Goal: Information Seeking & Learning: Find contact information

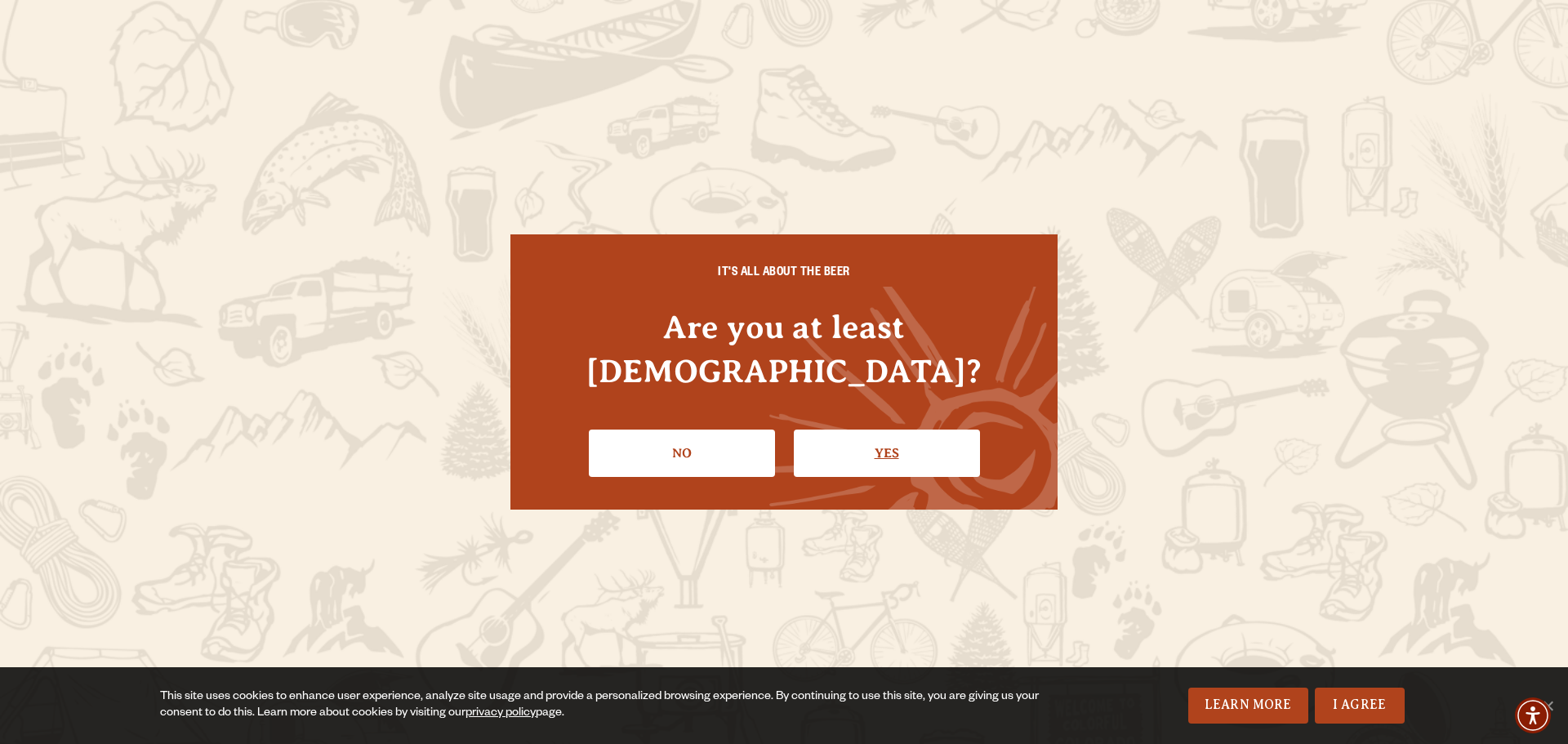
click at [857, 436] on link "Yes" at bounding box center [887, 453] width 187 height 47
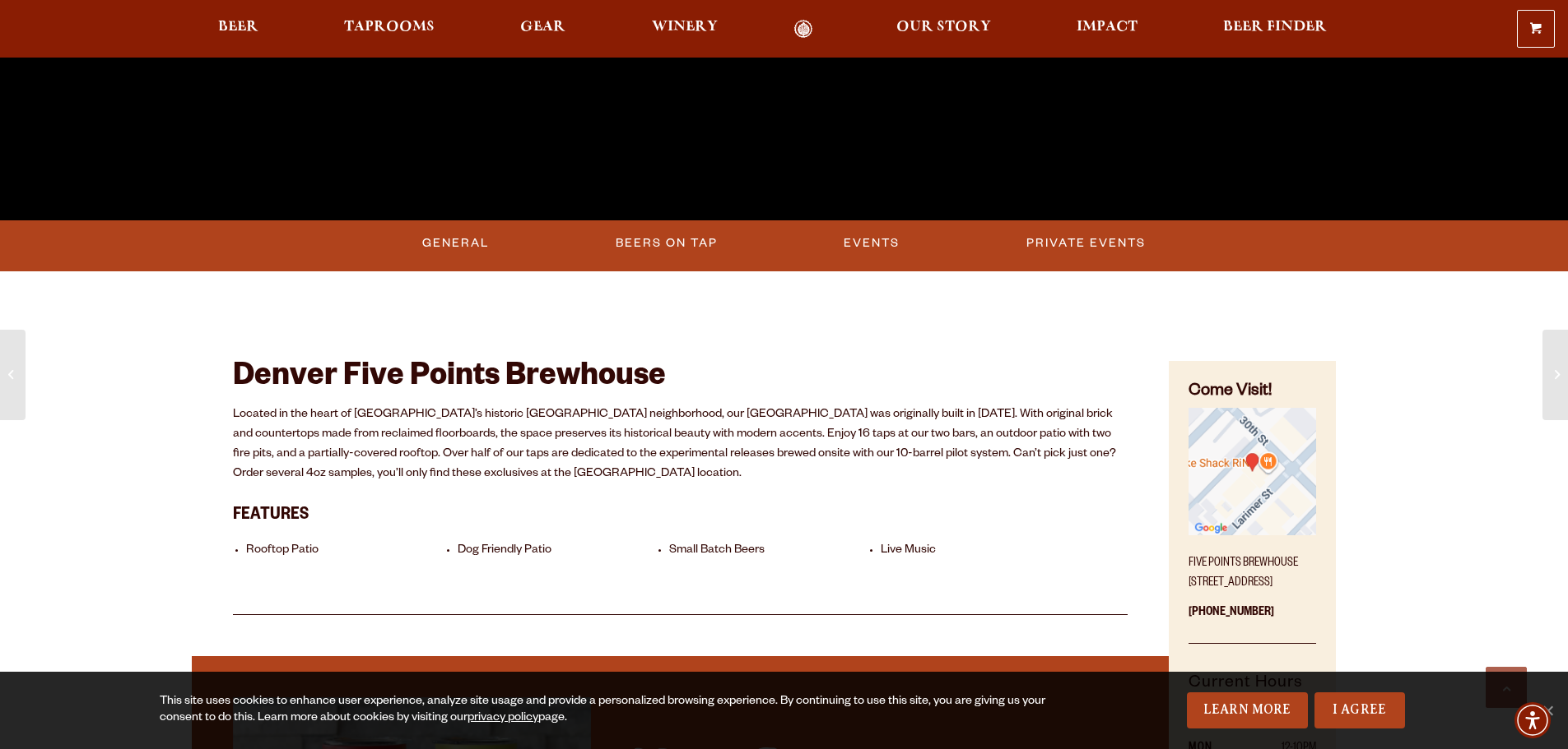
scroll to position [658, 0]
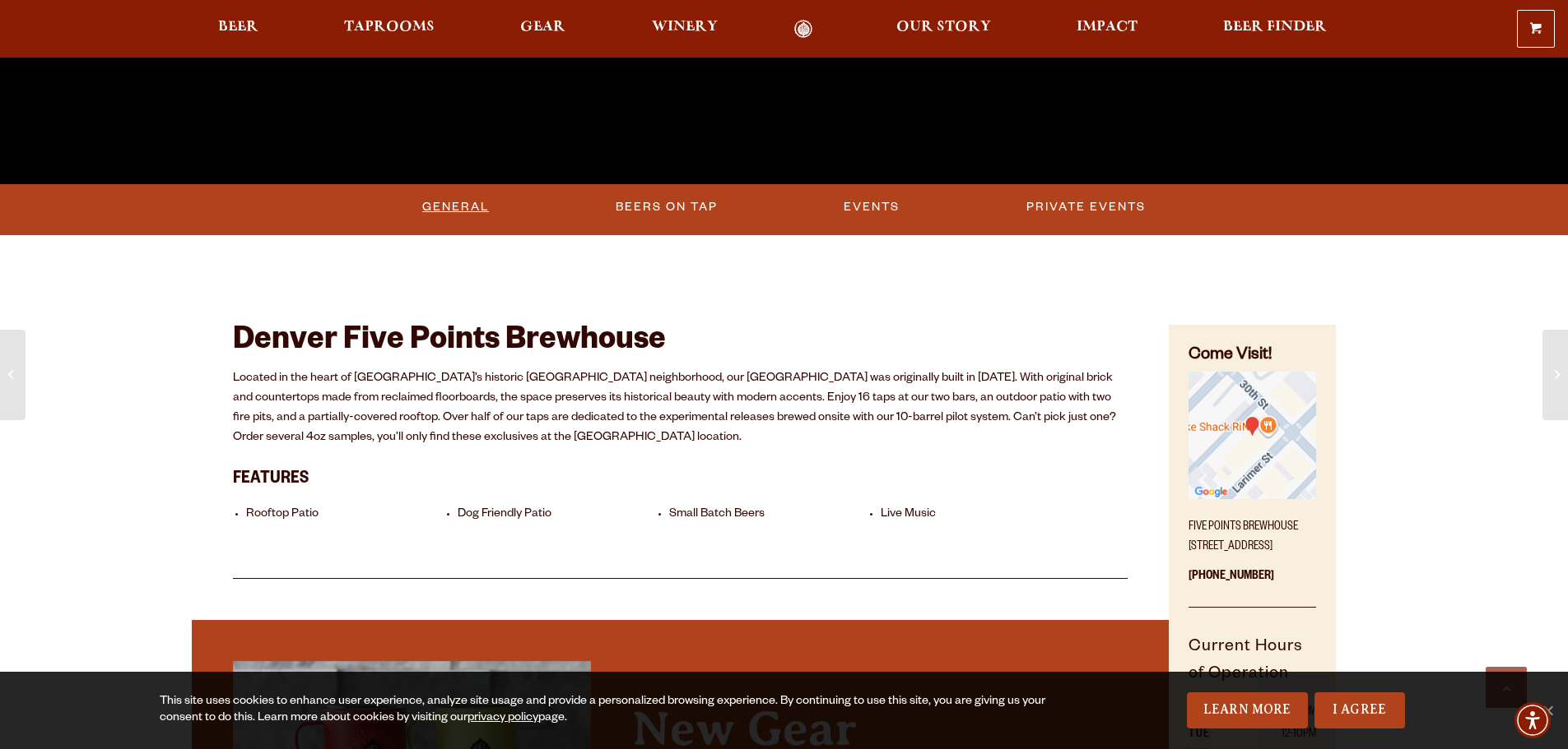
click at [455, 206] on link "General" at bounding box center [455, 207] width 80 height 38
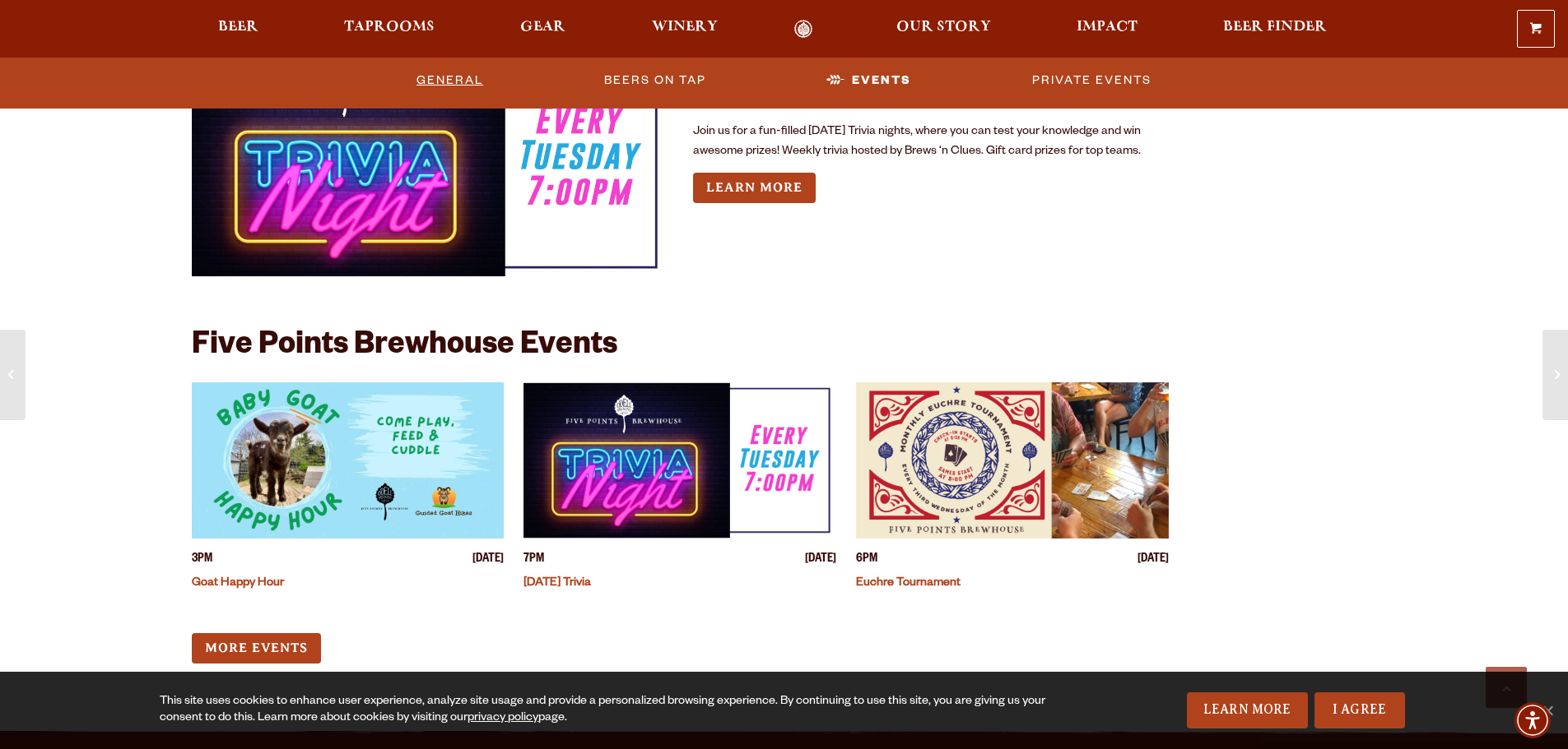
scroll to position [1826, 0]
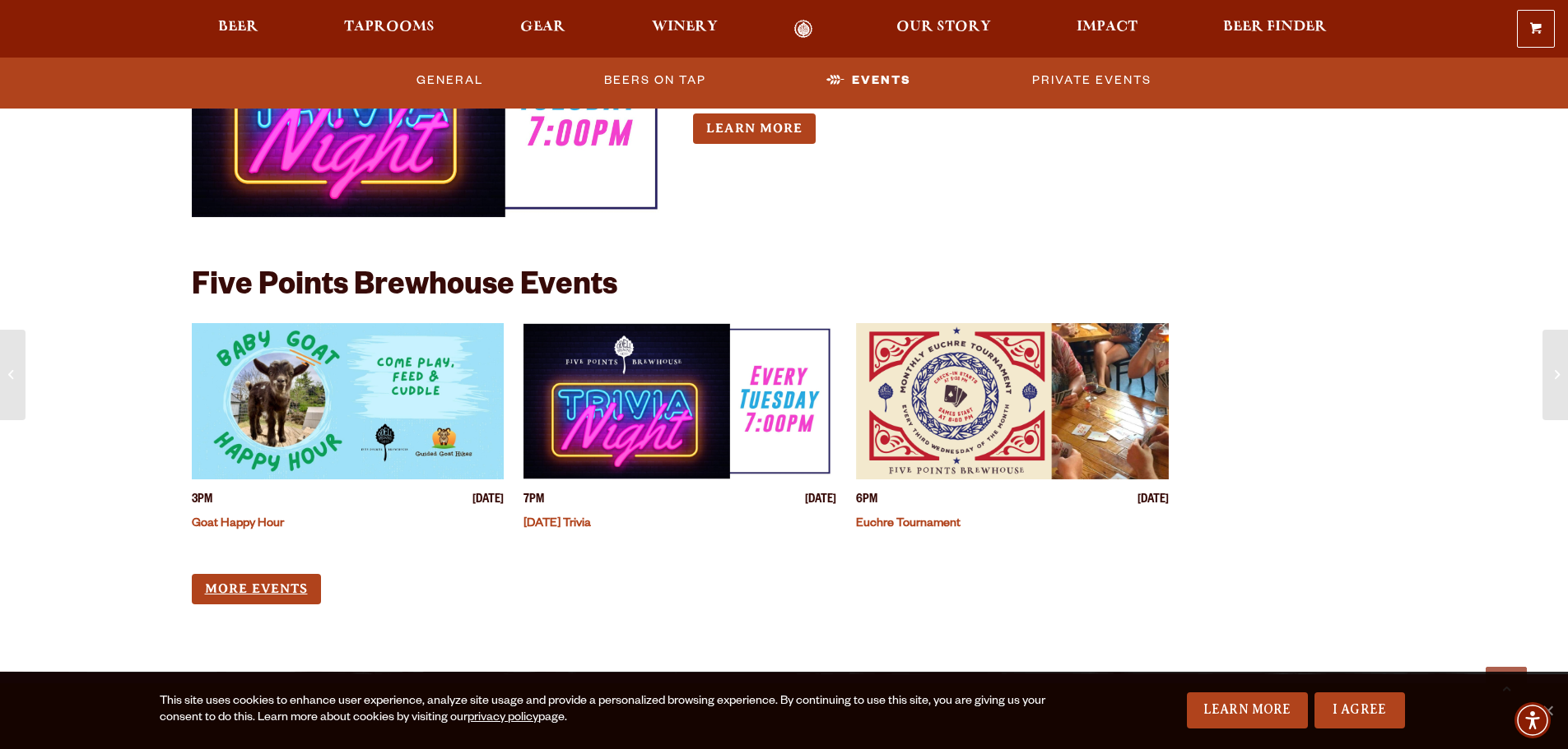
click at [282, 586] on link "More Events" at bounding box center [256, 589] width 130 height 31
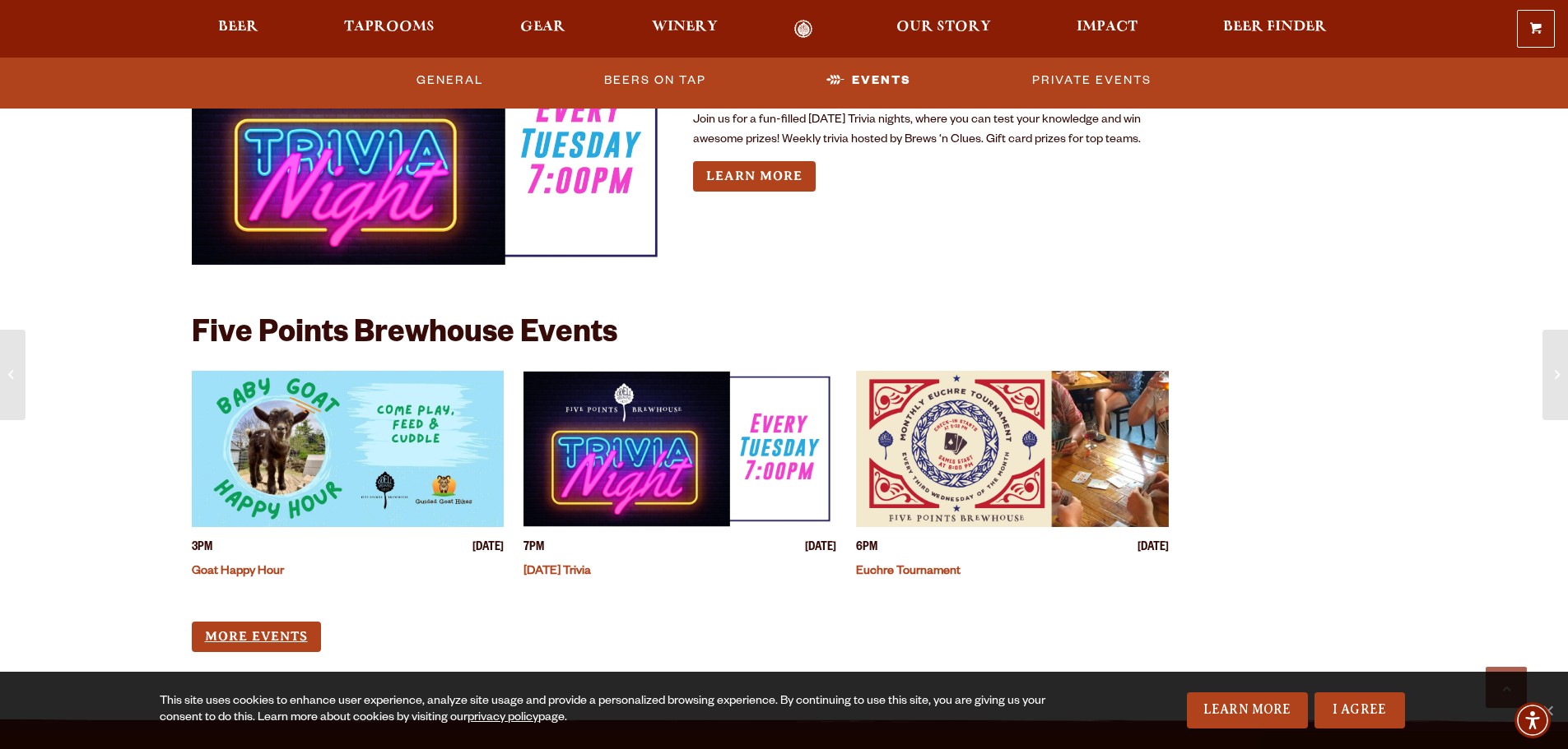
scroll to position [1579, 0]
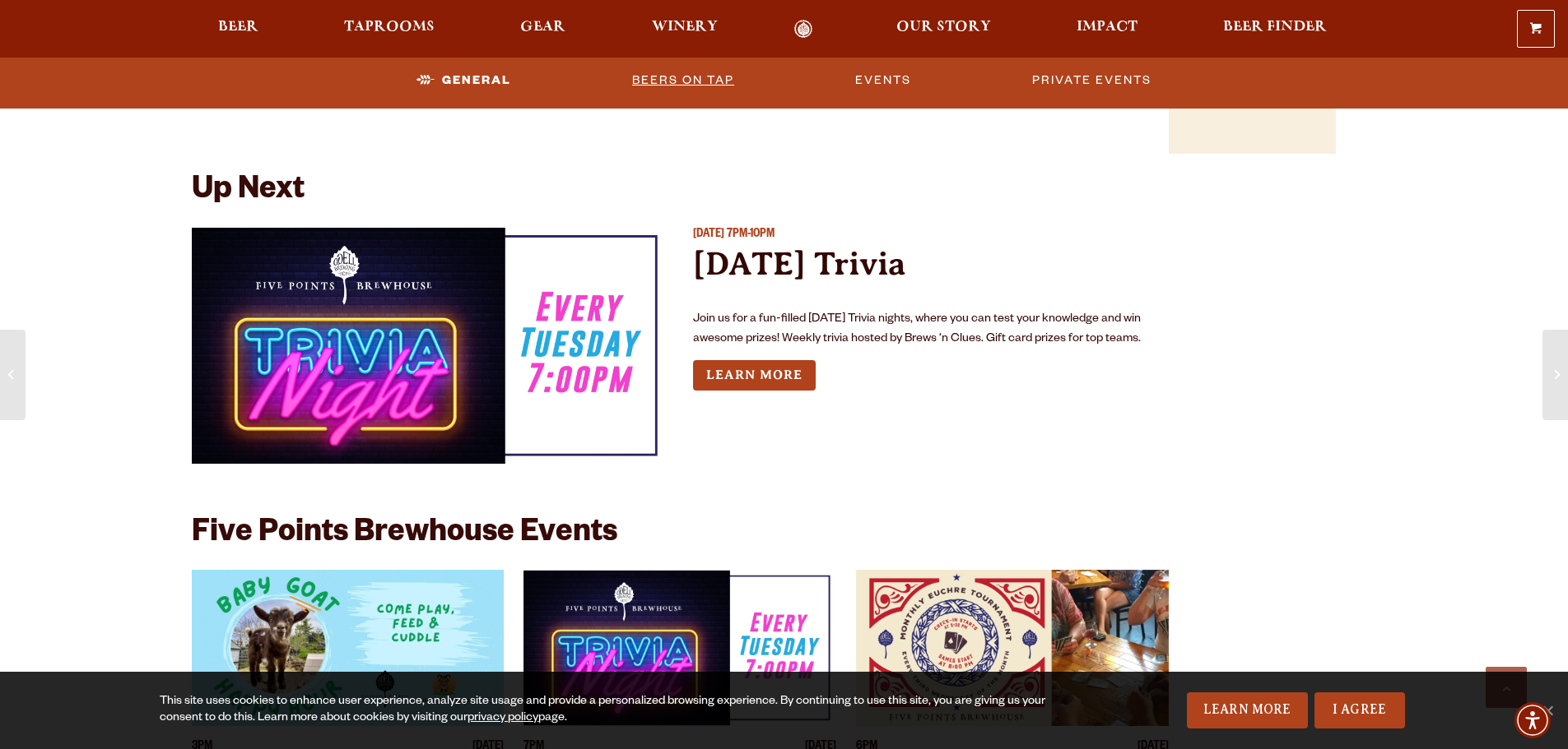
click at [681, 75] on link "Beers on Tap" at bounding box center [683, 80] width 115 height 38
click at [711, 71] on link "Beers on Tap" at bounding box center [669, 80] width 145 height 38
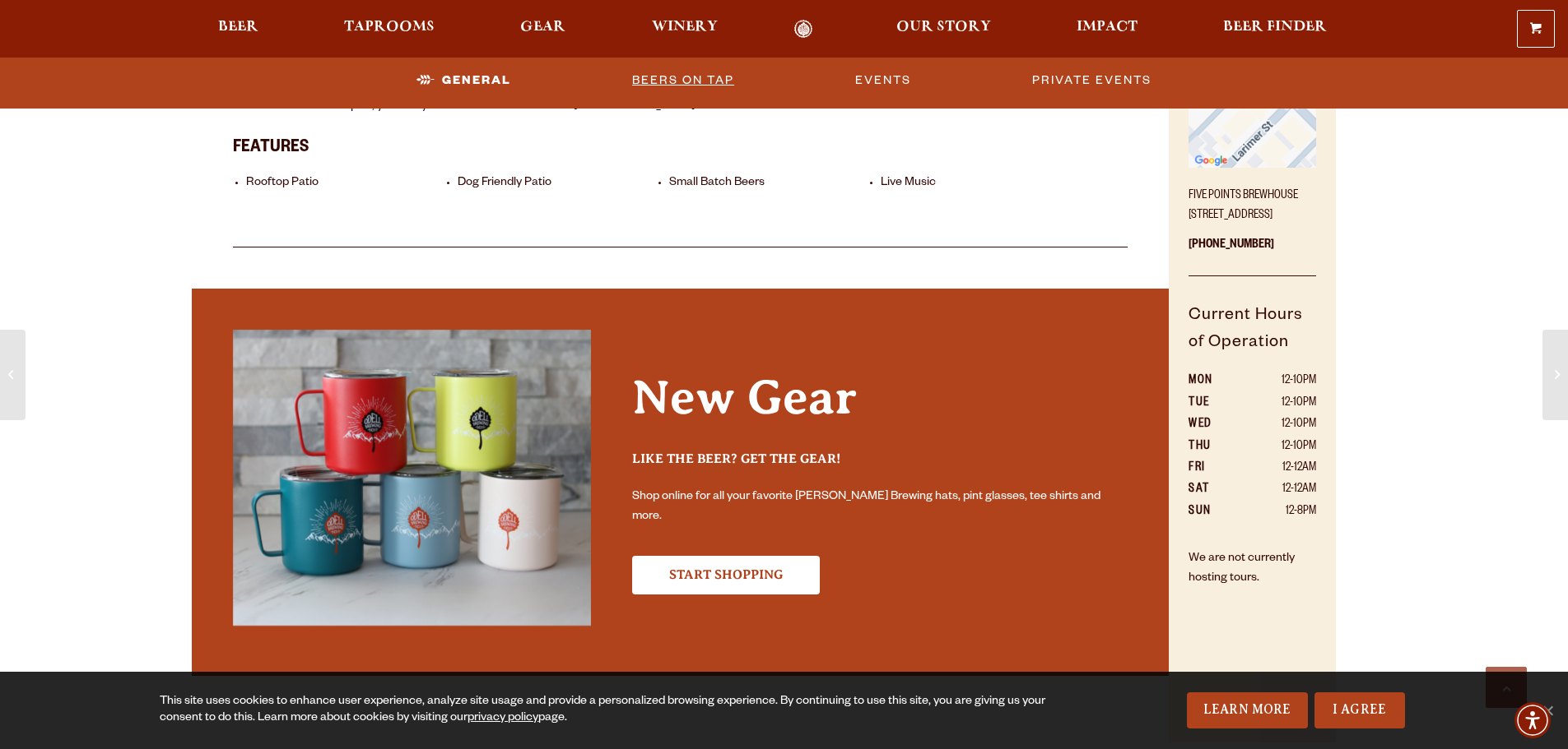
scroll to position [987, 0]
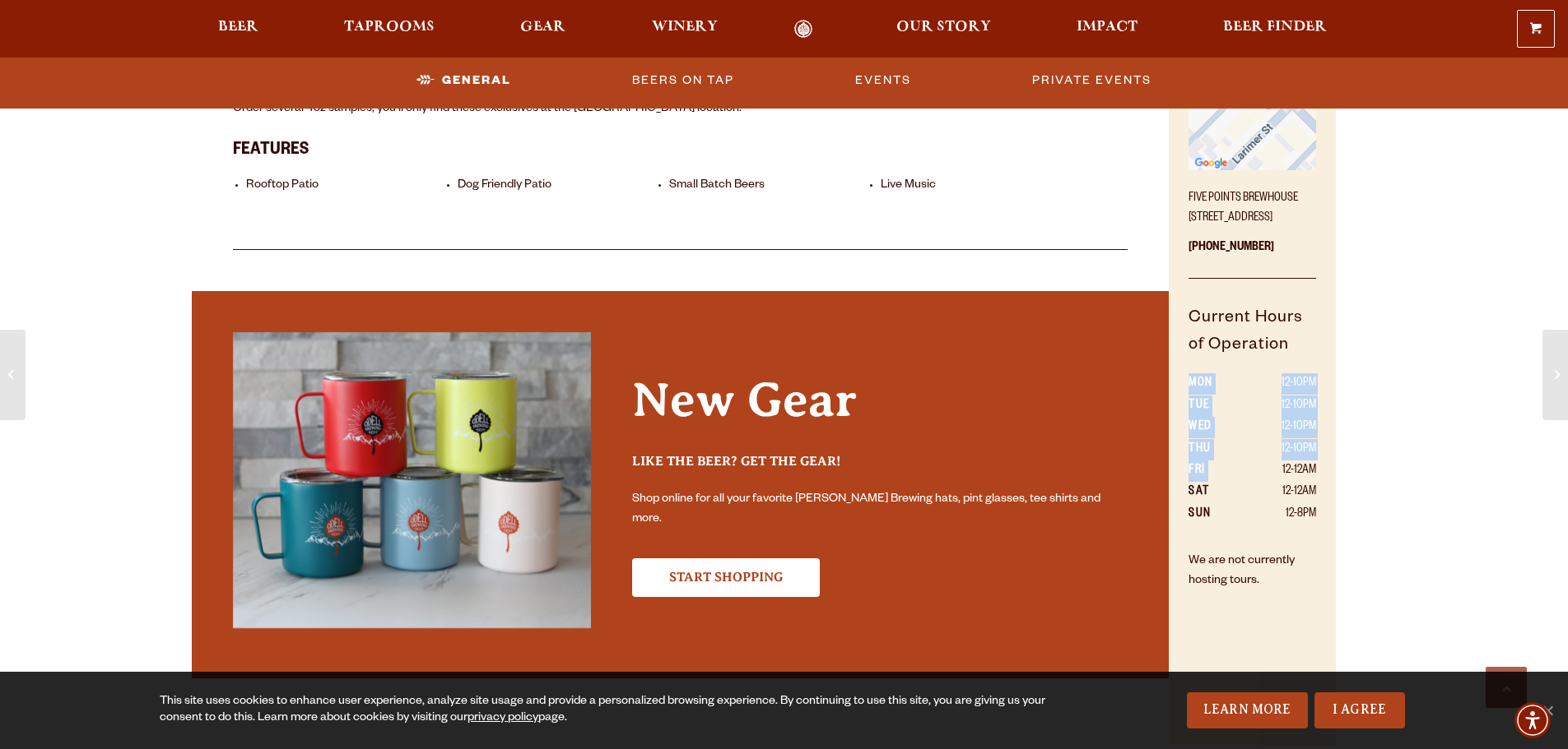
drag, startPoint x: 1276, startPoint y: 500, endPoint x: 1322, endPoint y: 506, distance: 46.4
click at [1322, 506] on div "Come Visit! [GEOGRAPHIC_DATA] [STREET_ADDRESS] [PHONE_NUMBER] Current Hours of …" at bounding box center [1252, 370] width 166 height 749
click at [1317, 509] on div "Come Visit! [GEOGRAPHIC_DATA] [STREET_ADDRESS] [PHONE_NUMBER] Current Hours of …" at bounding box center [1252, 370] width 166 height 749
click at [1302, 482] on td "12-12am" at bounding box center [1279, 472] width 75 height 22
click at [1256, 504] on td "12-12am" at bounding box center [1279, 493] width 75 height 22
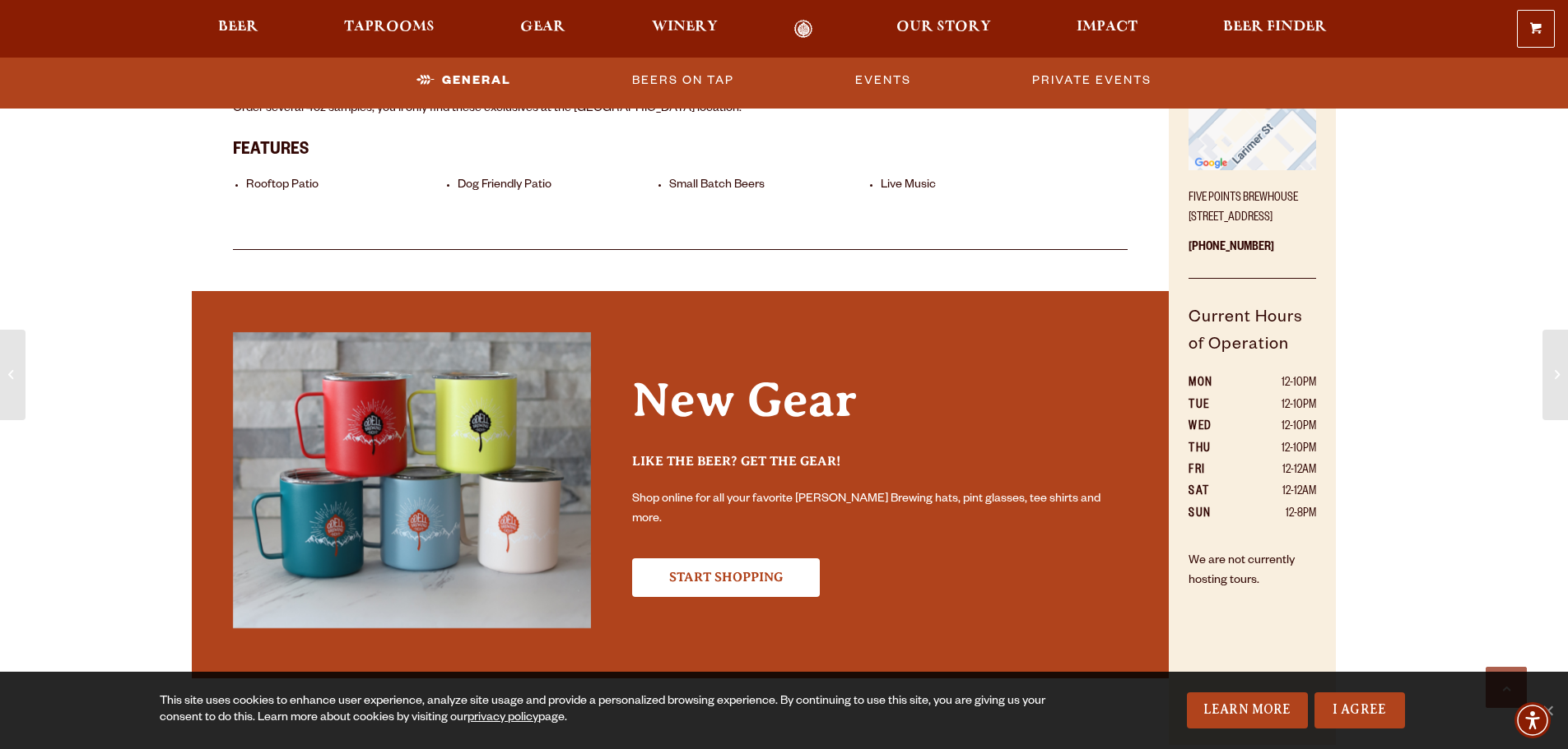
click at [1235, 591] on p "We are not currently hosting tours." at bounding box center [1252, 567] width 127 height 49
drag, startPoint x: 1312, startPoint y: 468, endPoint x: 1189, endPoint y: 395, distance: 143.0
click at [1189, 395] on tbody "MON 12-10pm TUE 12-10pm WED 12-10pm THU 12-10pm FRI 12-12am SAT 12-12am SUN 12-…" at bounding box center [1252, 449] width 127 height 152
click at [1189, 395] on th "MON" at bounding box center [1215, 384] width 52 height 22
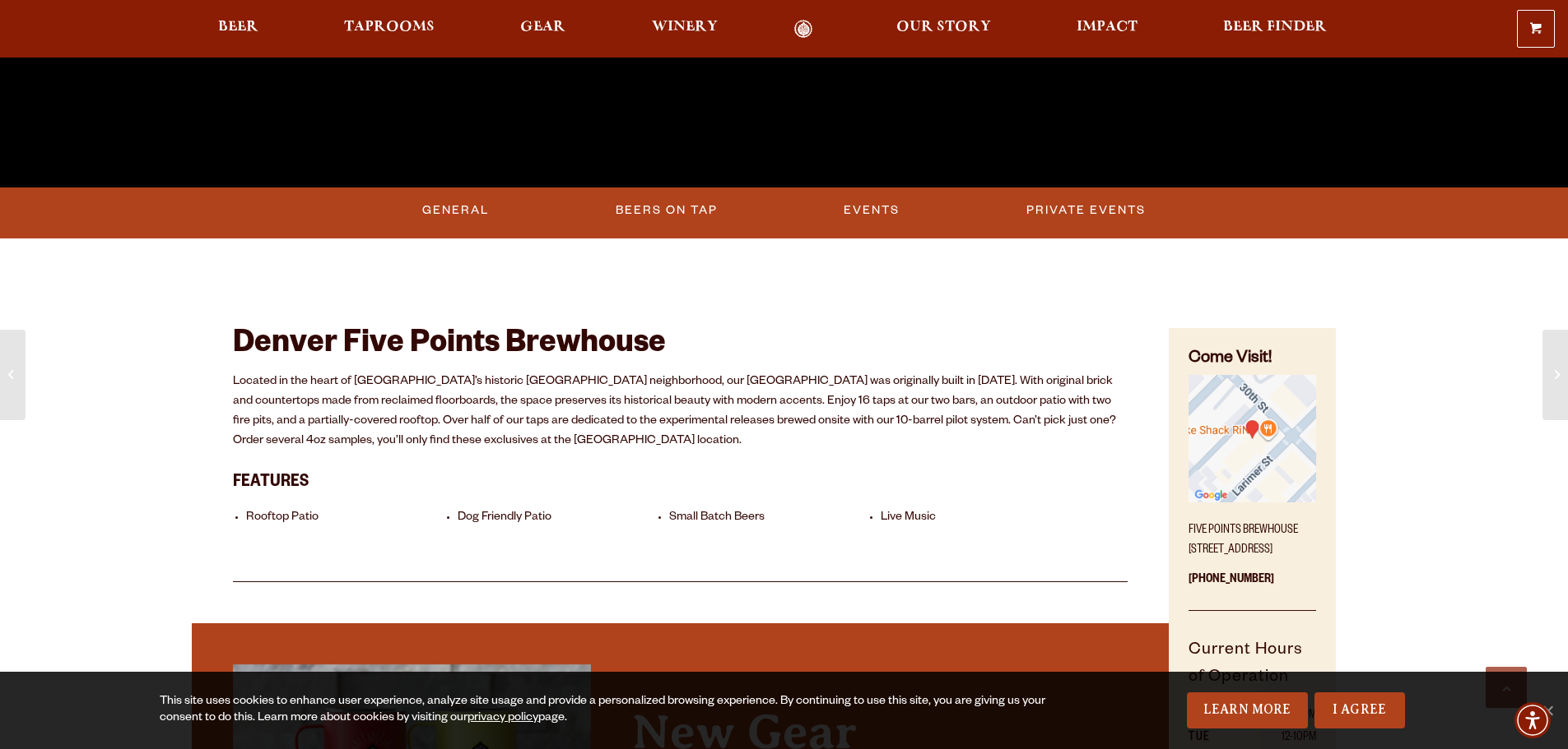
scroll to position [740, 0]
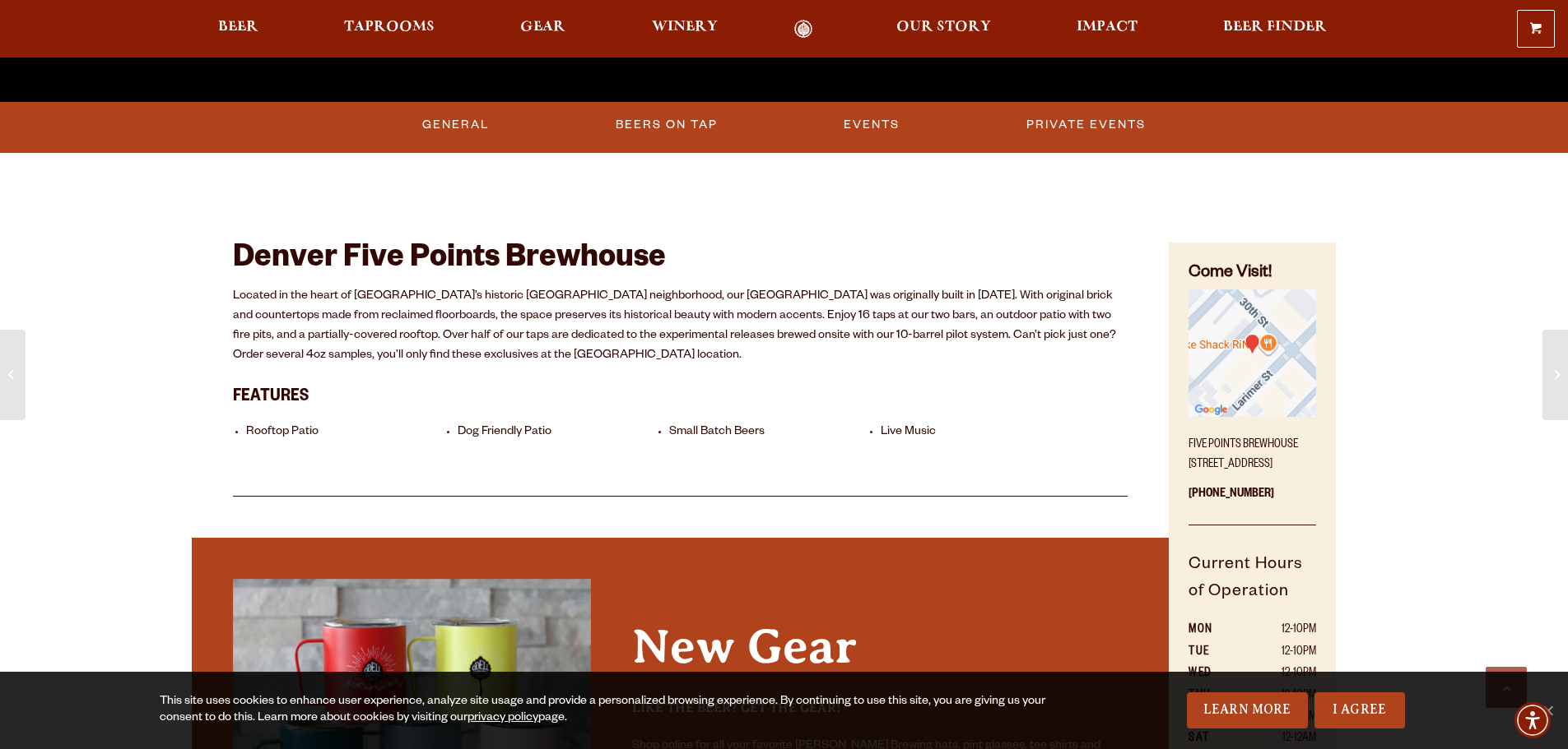
drag, startPoint x: 1187, startPoint y: 461, endPoint x: 1255, endPoint y: 490, distance: 73.9
click at [1255, 490] on div "Come Visit! [GEOGRAPHIC_DATA] [STREET_ADDRESS] [PHONE_NUMBER] Current Hours of …" at bounding box center [1252, 616] width 166 height 749
copy p "[STREET_ADDRESS]"
click at [1233, 339] on img "Find on Google Maps (opens in a new window)" at bounding box center [1252, 353] width 127 height 127
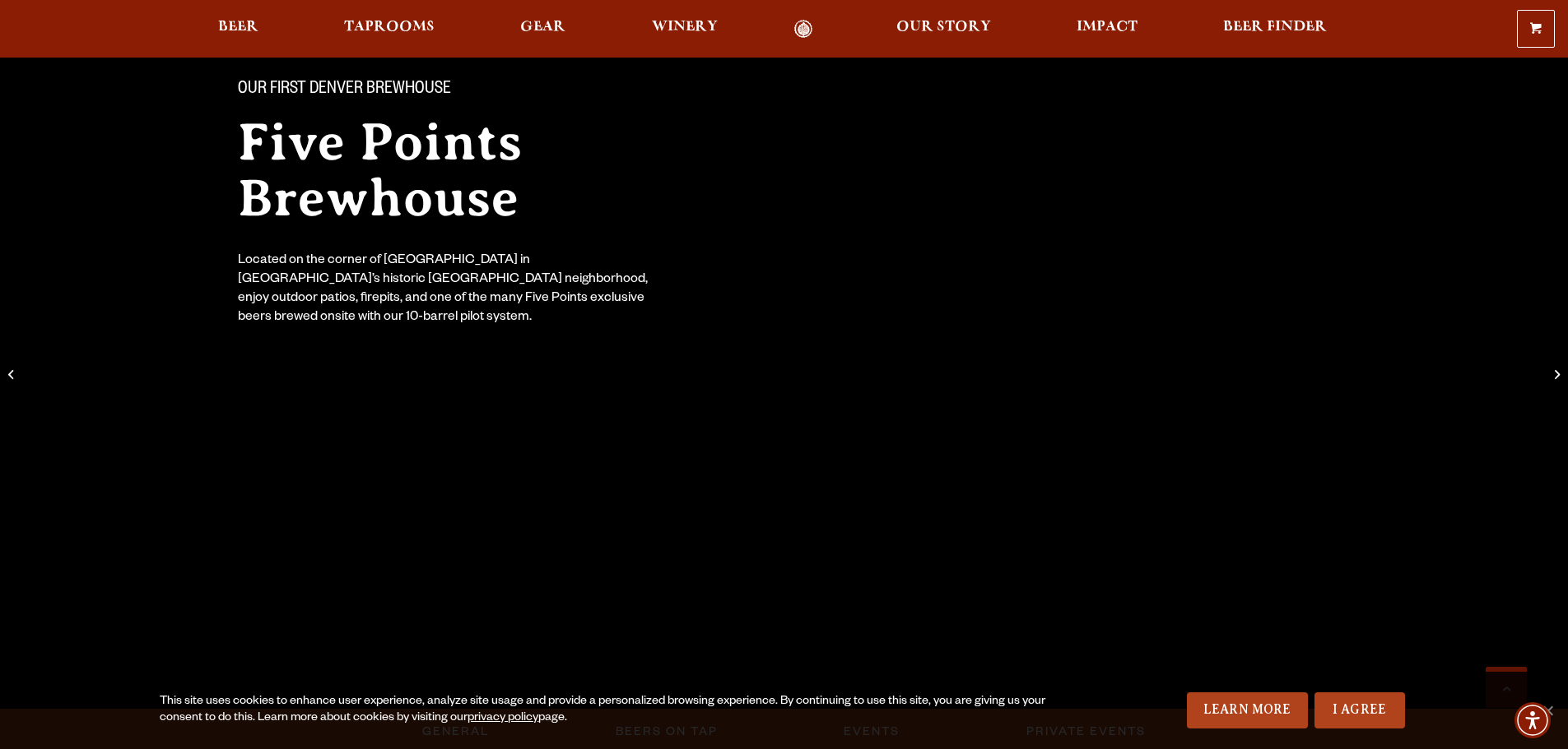
scroll to position [82, 0]
